Goal: Check status

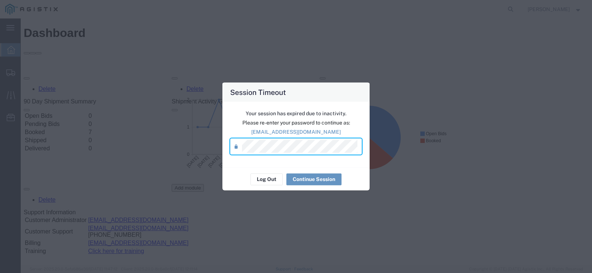
click at [212, 151] on div "Session Timeout Your session has expired due to inactivity. Please re-enter you…" at bounding box center [296, 136] width 592 height 273
click at [236, 165] on div "Your session has expired due to inactivity. Please re-enter your password to co…" at bounding box center [295, 135] width 147 height 66
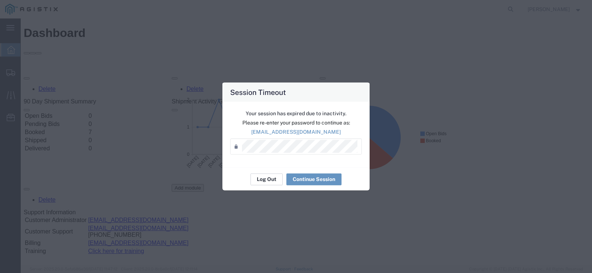
click at [271, 176] on button "Log Out" at bounding box center [266, 179] width 32 height 12
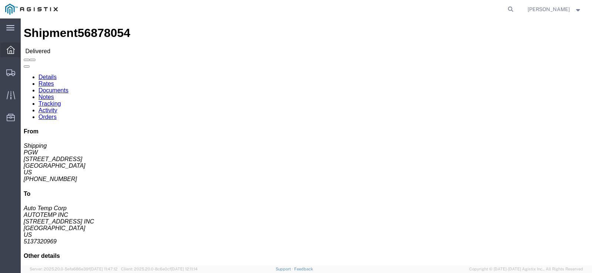
click at [6, 50] on div at bounding box center [10, 50] width 21 height 15
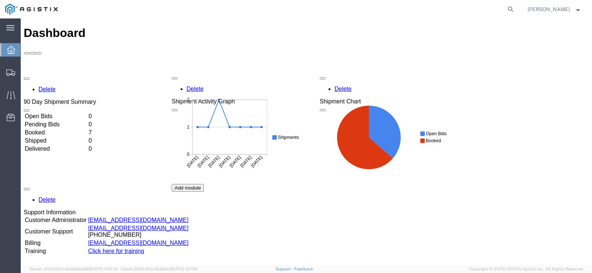
click at [52, 87] on div "Delete 90 Day Shipment Summary Open Bids 0 Pending Bids 0 Booked 7 Shipped 0 De…" at bounding box center [306, 184] width 565 height 222
click at [52, 129] on td "Booked" at bounding box center [55, 132] width 63 height 7
